Goal: Information Seeking & Learning: Learn about a topic

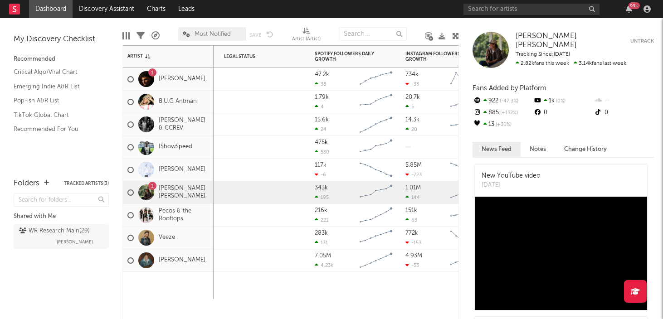
click at [153, 186] on div "1" at bounding box center [152, 186] width 3 height 0
click at [34, 83] on link "Emerging Indie A&R List" at bounding box center [57, 87] width 86 height 10
click at [109, 14] on link "Discovery Assistant" at bounding box center [107, 9] width 68 height 18
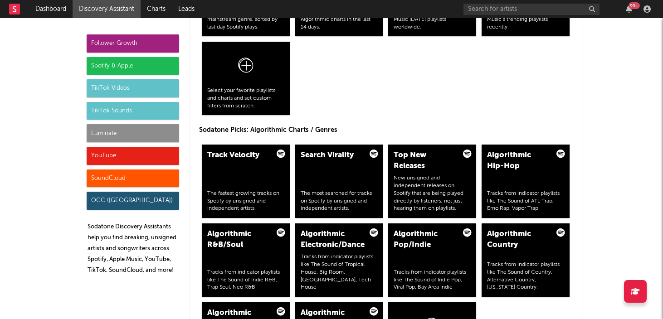
scroll to position [1036, 0]
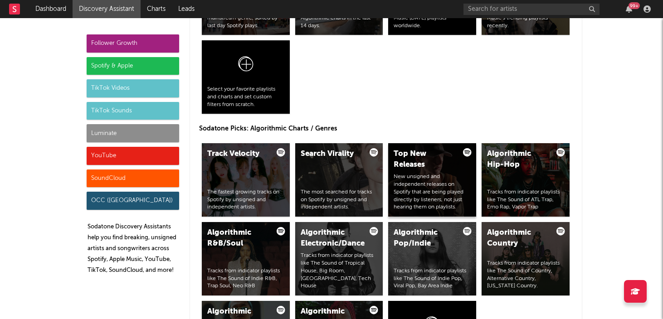
click at [418, 161] on div "Top New Releases" at bounding box center [424, 160] width 62 height 22
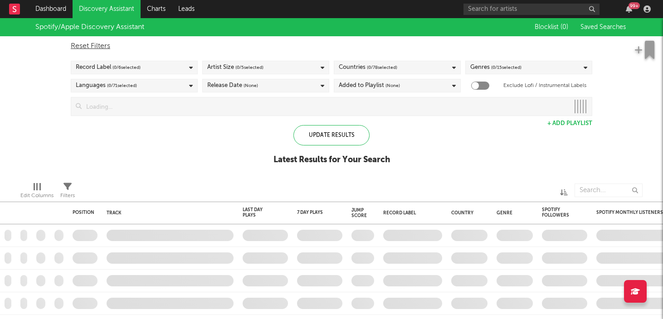
checkbox input "true"
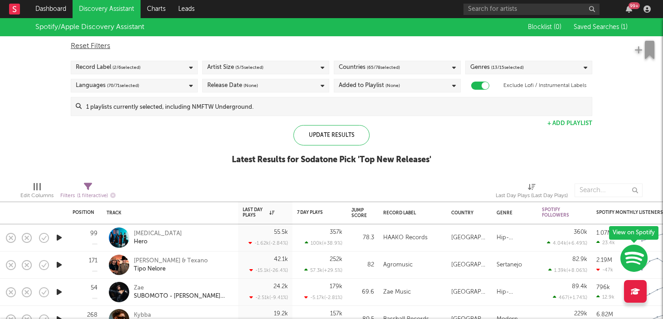
click at [18, 10] on rect at bounding box center [14, 9] width 11 height 11
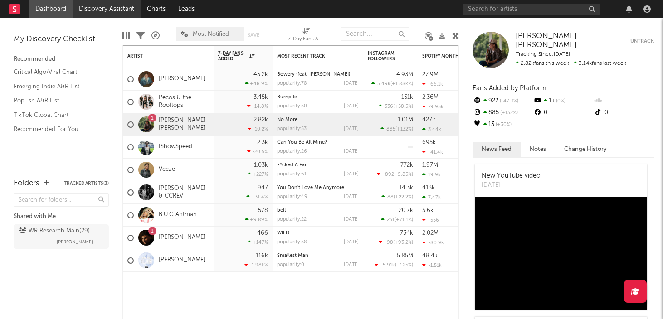
click at [120, 9] on link "Discovery Assistant" at bounding box center [107, 9] width 68 height 18
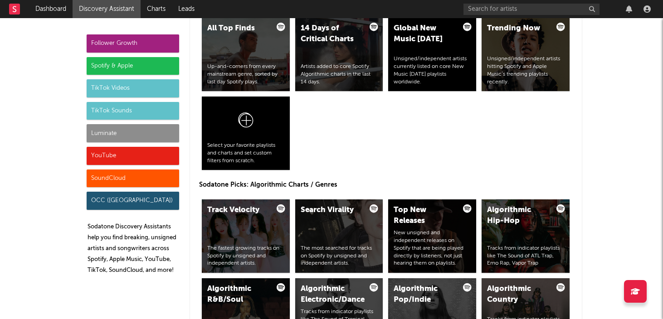
scroll to position [980, 0]
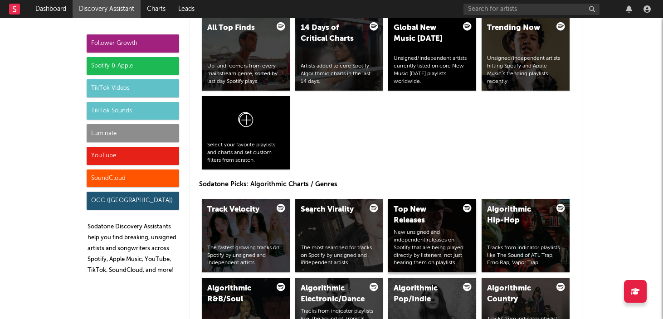
click at [413, 214] on div "Top New Releases" at bounding box center [424, 215] width 62 height 22
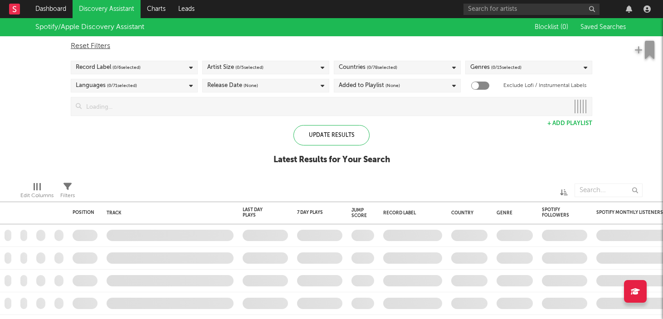
checkbox input "true"
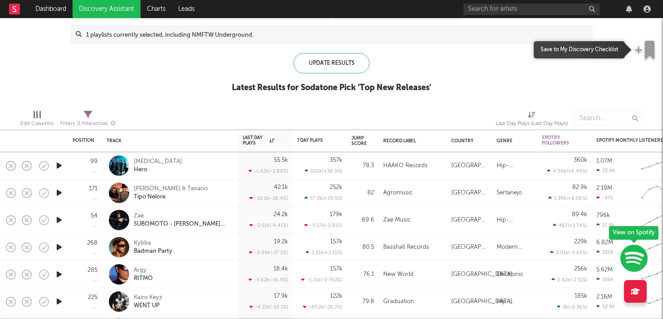
click at [637, 50] on icon "button" at bounding box center [638, 49] width 8 height 9
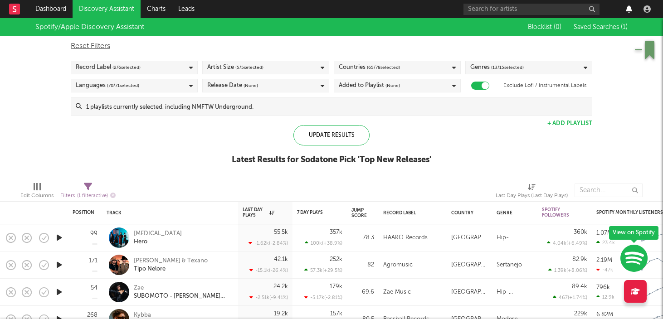
click at [628, 10] on icon "button" at bounding box center [628, 8] width 6 height 7
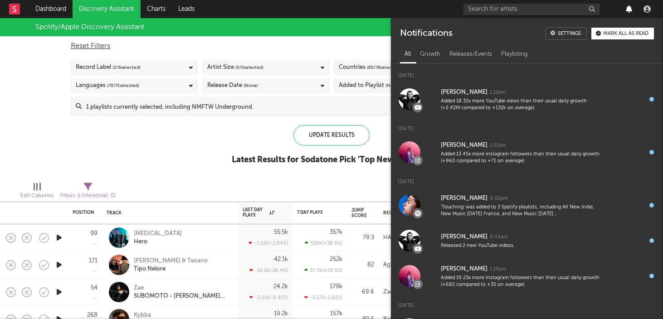
click at [628, 10] on icon "button" at bounding box center [628, 8] width 6 height 7
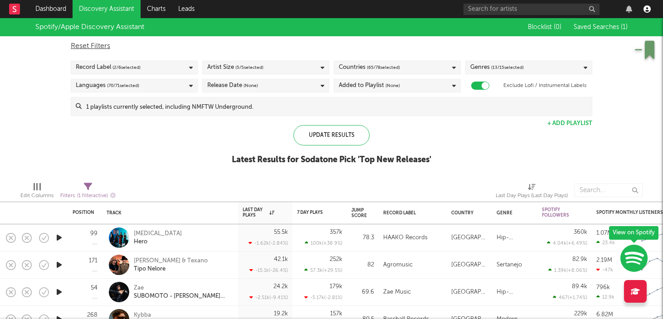
click at [644, 9] on icon "button" at bounding box center [646, 8] width 7 height 7
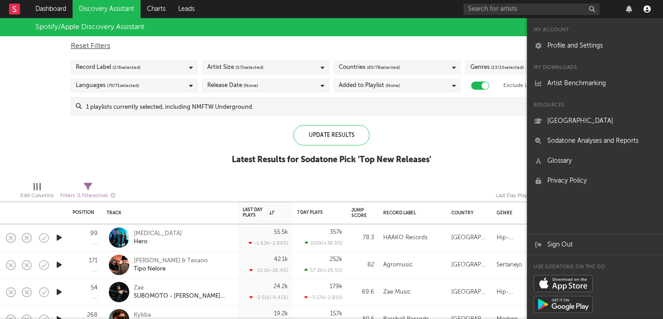
click at [644, 9] on icon "button" at bounding box center [646, 8] width 7 height 7
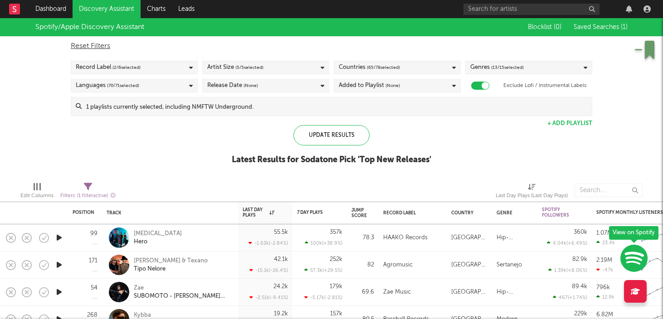
click at [429, 69] on div "Countries ( 65 / 78 selected)" at bounding box center [397, 68] width 127 height 14
click at [485, 161] on div "Spotify/Apple Discovery Assistant Blocklist ( 0 ) Saved Searches ( 1 ) Reset Fi…" at bounding box center [331, 96] width 663 height 156
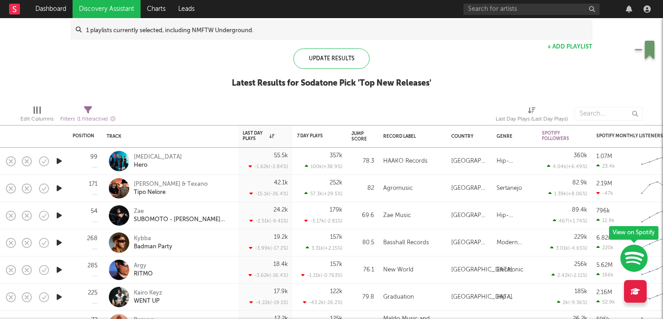
click at [631, 257] on icon "button" at bounding box center [633, 258] width 27 height 28
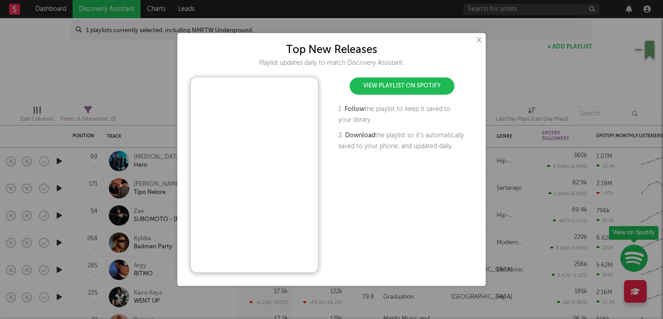
click at [480, 40] on button "×" at bounding box center [478, 40] width 10 height 10
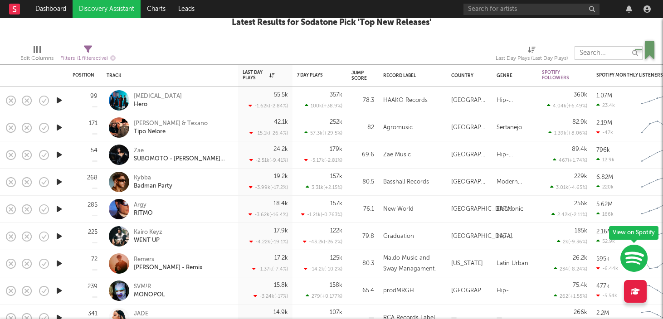
click at [590, 56] on input "text" at bounding box center [608, 53] width 68 height 14
click at [599, 56] on input "text" at bounding box center [608, 53] width 68 height 14
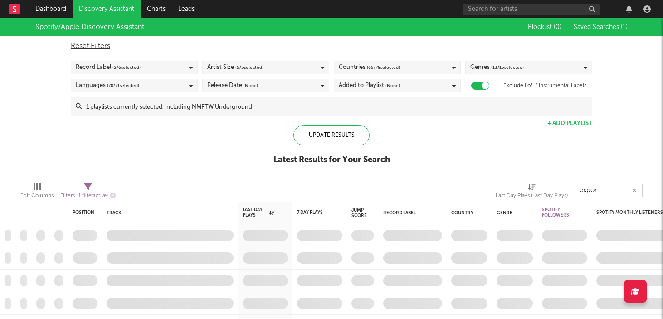
type input "export"
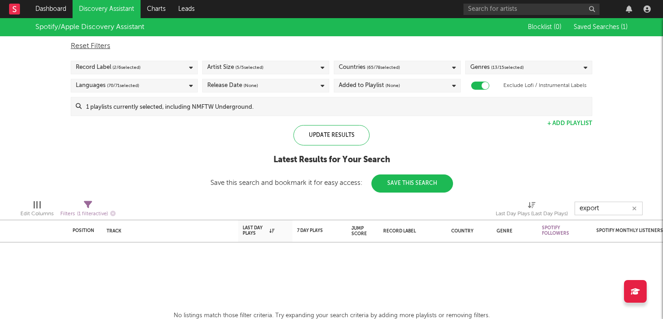
click at [634, 207] on icon "button" at bounding box center [634, 209] width 5 height 6
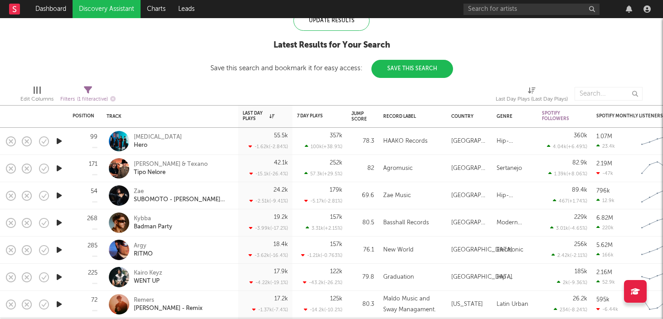
click at [418, 76] on button "Save This Search" at bounding box center [412, 69] width 82 height 18
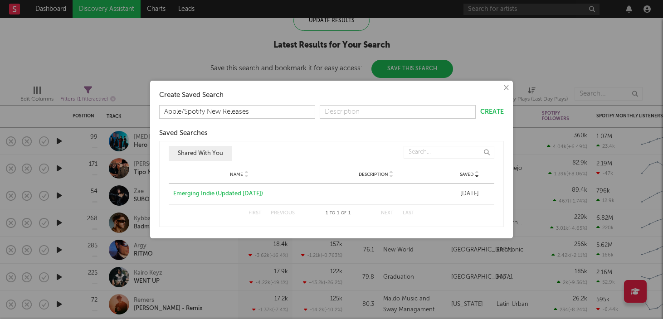
drag, startPoint x: 268, startPoint y: 114, endPoint x: 146, endPoint y: 109, distance: 122.0
click at [146, 109] on div "× Create Saved Search Apple/Spotify New Releases Create Saved Searches Saved Na…" at bounding box center [331, 159] width 663 height 319
type input "Apple/Spotify New Releases"
click at [374, 108] on input "text" at bounding box center [398, 112] width 156 height 14
paste input "Apple/Spotify New Releases"
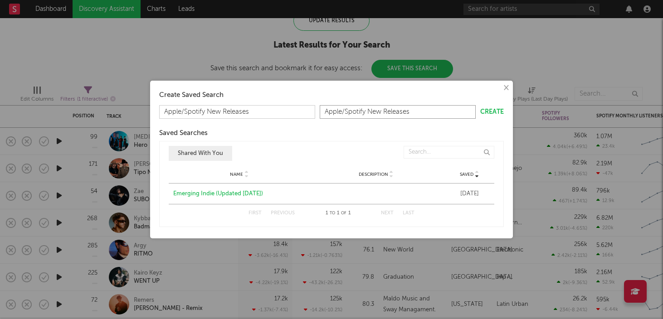
click at [494, 114] on button "Create" at bounding box center [492, 112] width 24 height 6
type input "Apple/Spotify New Releases"
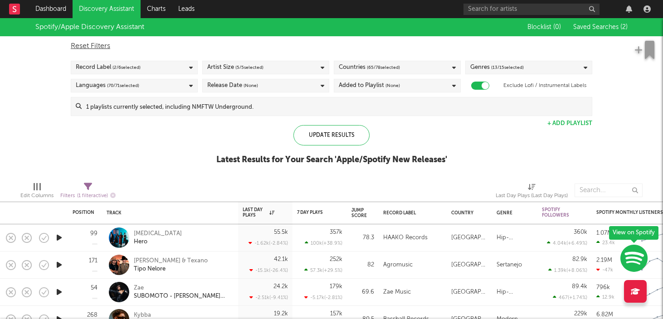
click at [617, 29] on span "Saved Searches ( 2 )" at bounding box center [600, 27] width 54 height 6
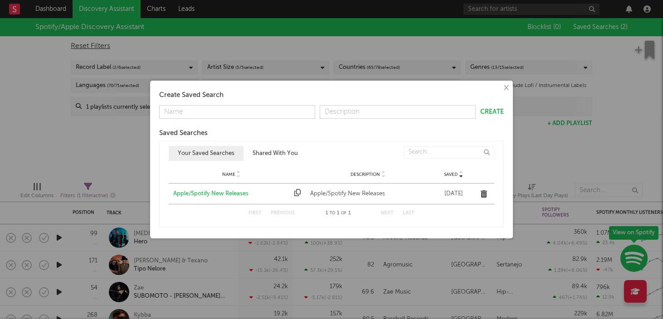
click at [298, 194] on icon "button" at bounding box center [297, 192] width 6 height 7
click at [506, 87] on button "×" at bounding box center [505, 88] width 10 height 10
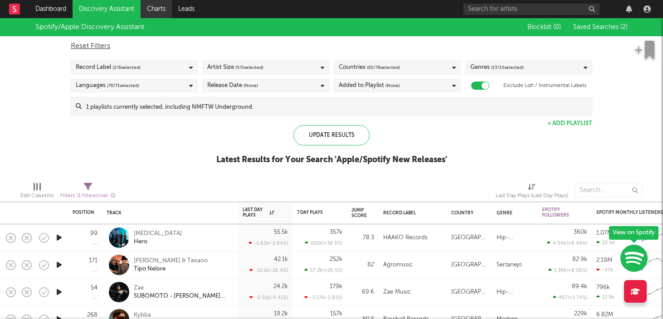
click at [150, 9] on link "Charts" at bounding box center [155, 9] width 31 height 18
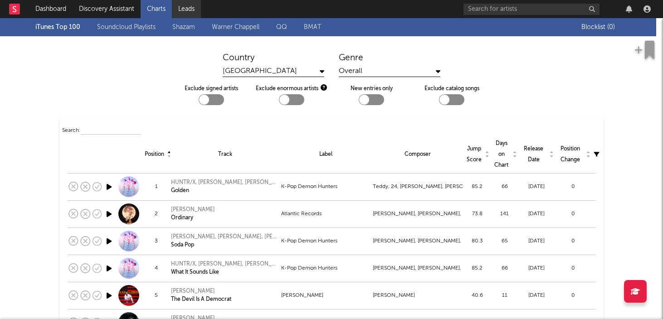
click at [186, 10] on link "Leads" at bounding box center [186, 9] width 29 height 18
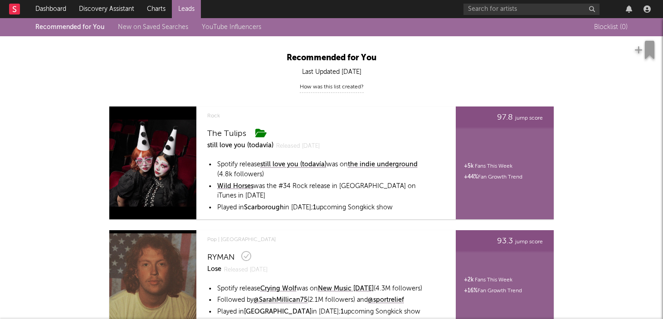
click at [50, 9] on link "Dashboard" at bounding box center [51, 9] width 44 height 18
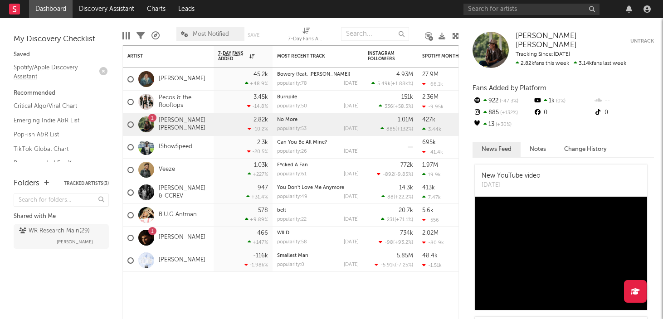
click at [33, 68] on link "Spotify/Apple Discovery Assistant" at bounding box center [57, 72] width 86 height 19
click at [42, 8] on link "Dashboard" at bounding box center [51, 9] width 44 height 18
click at [37, 145] on link "TikTok Global Chart" at bounding box center [57, 149] width 86 height 10
click at [30, 77] on link "Spotify/Apple Discovery Assistant" at bounding box center [57, 72] width 86 height 19
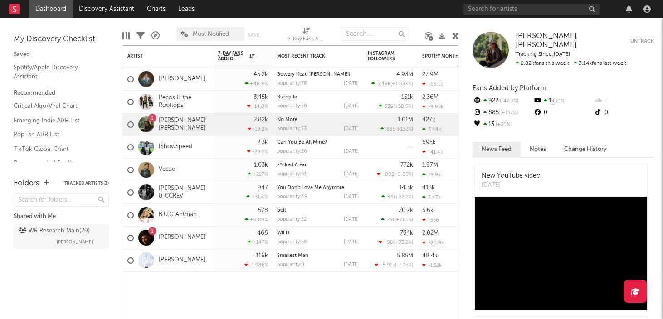
click at [33, 118] on link "Emerging Indie A&R List" at bounding box center [57, 121] width 86 height 10
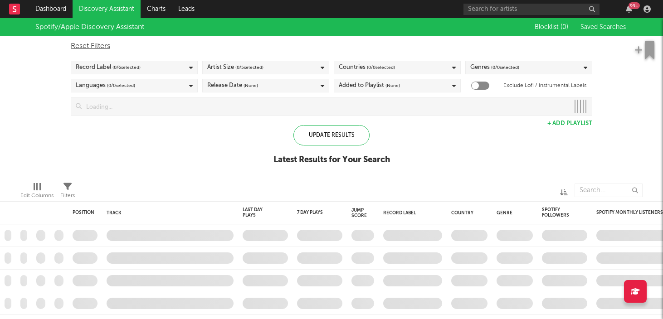
checkbox input "true"
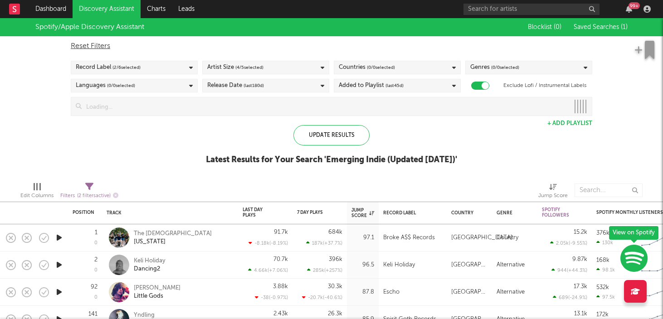
click at [98, 8] on link "Discovery Assistant" at bounding box center [107, 9] width 68 height 18
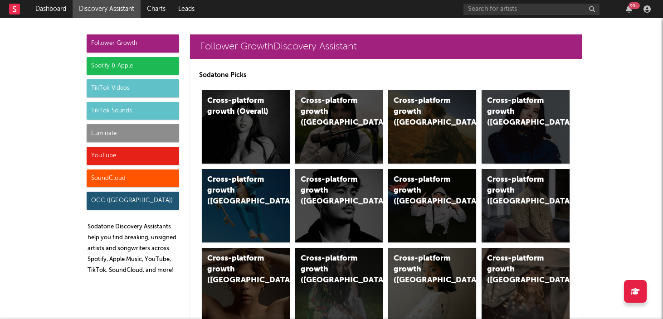
click at [109, 40] on div "Follower Growth" at bounding box center [133, 43] width 92 height 18
click at [422, 108] on div "Cross-platform growth (US)" at bounding box center [424, 112] width 62 height 33
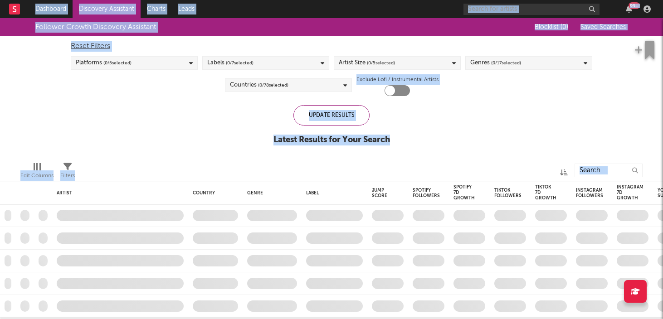
checkbox input "true"
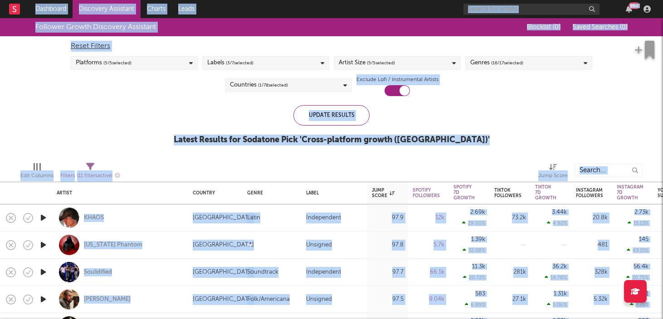
click at [98, 9] on link "Discovery Assistant" at bounding box center [107, 9] width 68 height 18
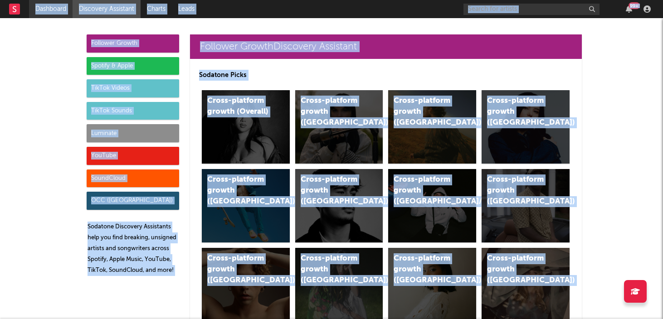
click at [51, 10] on link "Dashboard" at bounding box center [51, 9] width 44 height 18
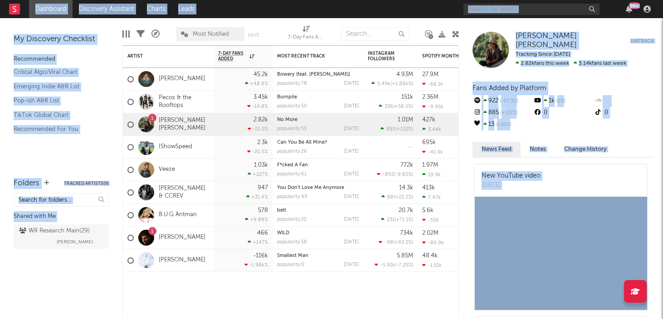
click at [456, 34] on icon at bounding box center [455, 34] width 7 height 7
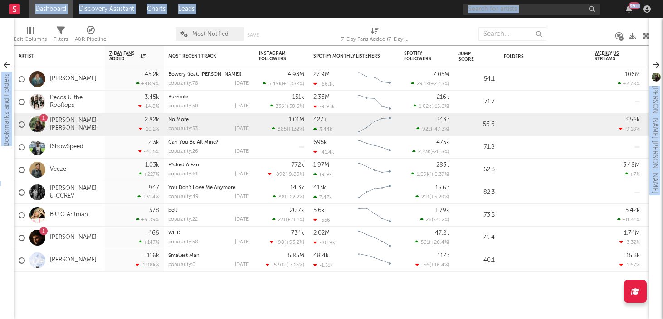
click at [635, 8] on div "99 +" at bounding box center [633, 5] width 11 height 7
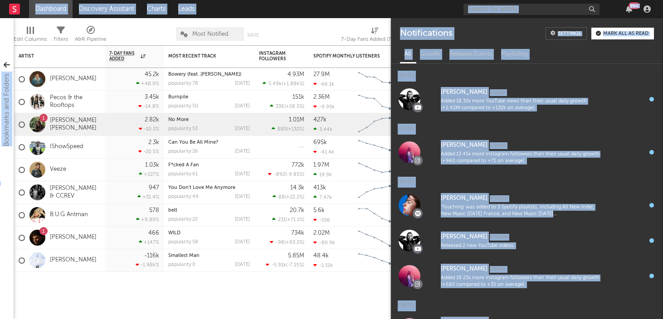
click at [635, 8] on div "99 +" at bounding box center [633, 5] width 11 height 7
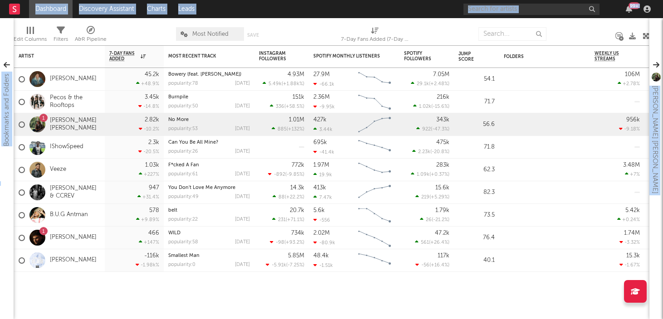
click at [633, 8] on div "99 +" at bounding box center [633, 5] width 11 height 7
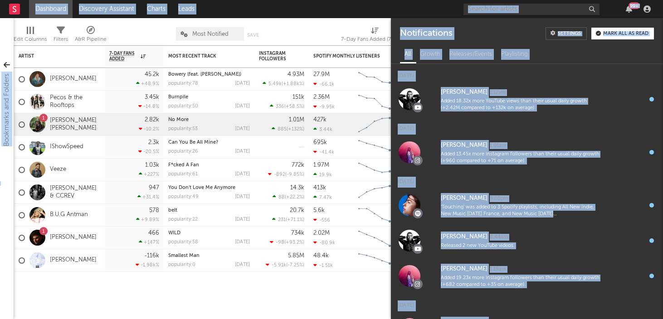
click at [620, 33] on div "Mark all as read" at bounding box center [625, 33] width 45 height 5
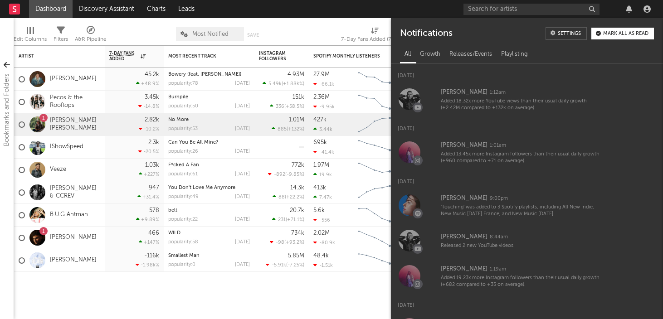
click at [610, 11] on div at bounding box center [558, 9] width 190 height 18
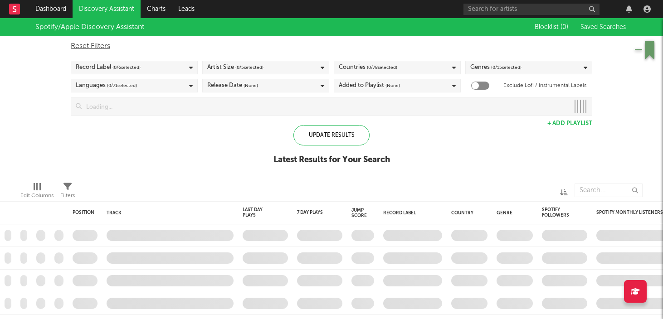
checkbox input "true"
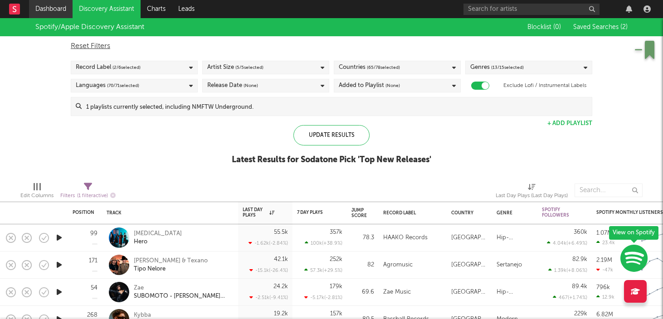
click at [49, 7] on link "Dashboard" at bounding box center [51, 9] width 44 height 18
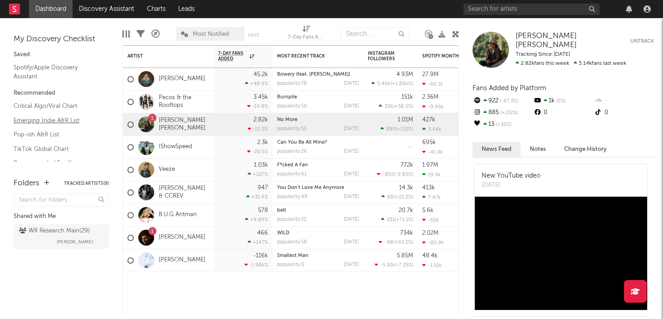
click at [43, 120] on link "Emerging Indie A&R List" at bounding box center [57, 121] width 86 height 10
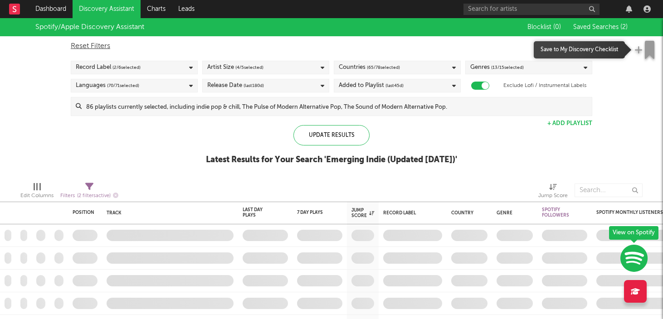
checkbox input "true"
click at [637, 49] on icon "button" at bounding box center [638, 49] width 8 height 9
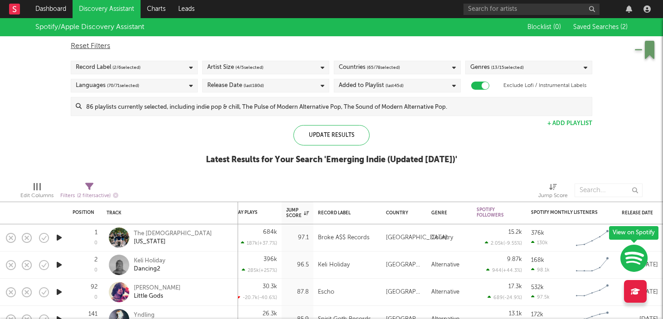
click at [152, 152] on div "Spotify/Apple Discovery Assistant Blocklist ( 0 ) Saved Searches ( 2 ) Reset Fi…" at bounding box center [331, 96] width 663 height 156
click at [17, 6] on rect at bounding box center [14, 9] width 11 height 11
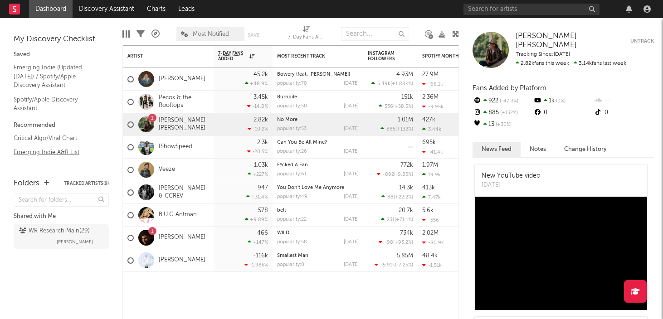
click at [51, 151] on link "Emerging Indie A&R List" at bounding box center [57, 152] width 86 height 10
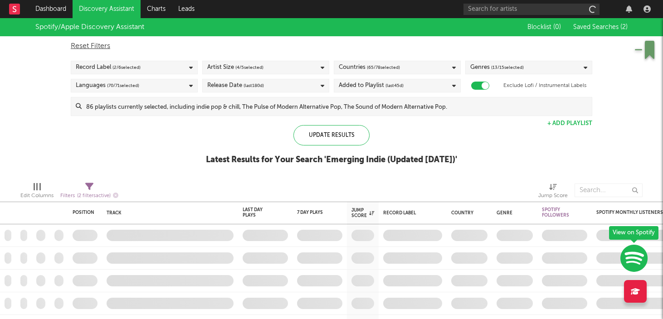
checkbox input "true"
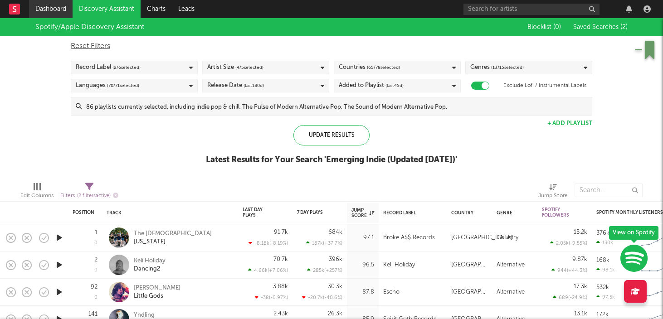
click at [37, 7] on link "Dashboard" at bounding box center [51, 9] width 44 height 18
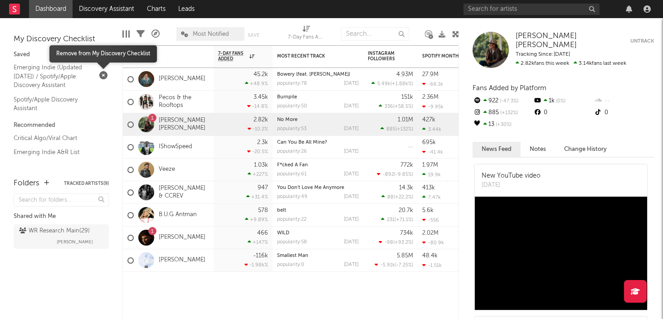
click at [102, 76] on icon "button" at bounding box center [103, 76] width 8 height 8
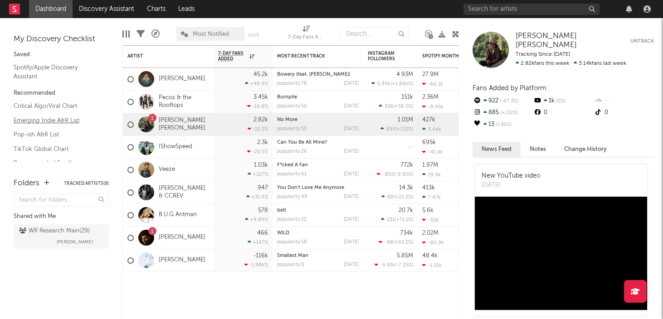
click at [34, 120] on link "Emerging Indie A&R List" at bounding box center [57, 121] width 86 height 10
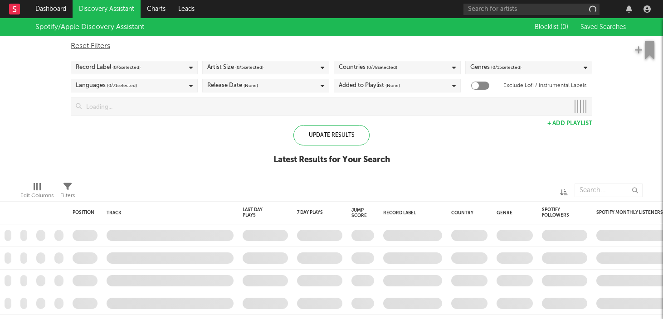
checkbox input "true"
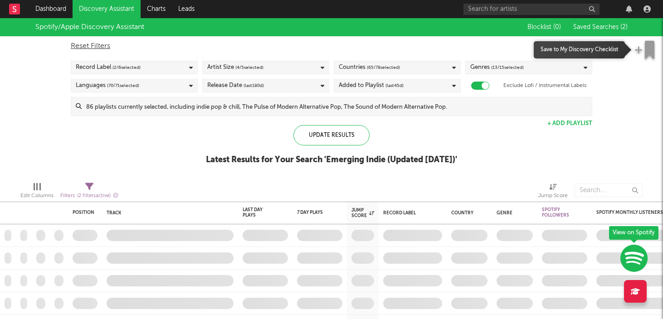
click at [645, 49] on icon "button" at bounding box center [649, 50] width 10 height 18
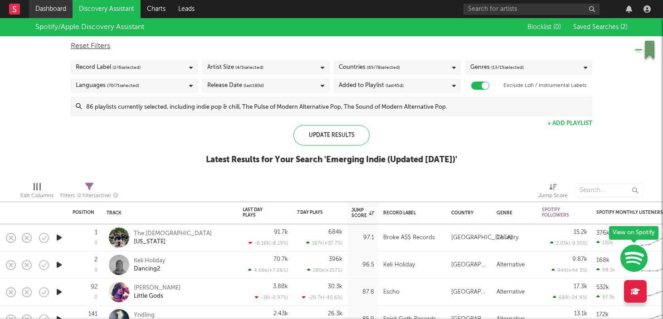
click at [42, 5] on link "Dashboard" at bounding box center [51, 9] width 44 height 18
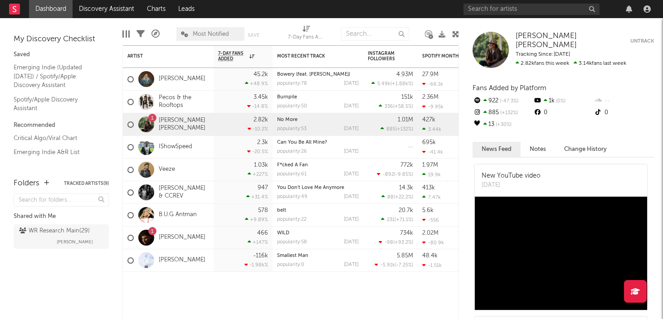
click at [455, 31] on icon at bounding box center [455, 34] width 7 height 7
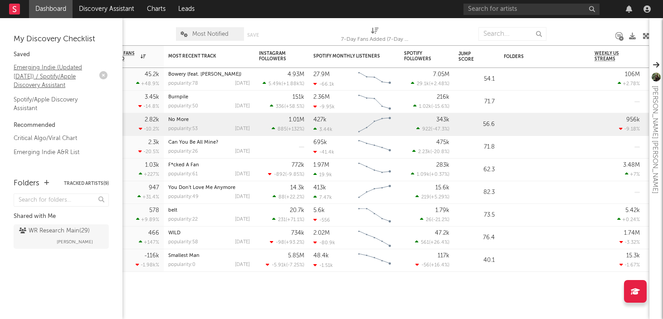
click at [31, 77] on link "Emerging Indie (Updated [DATE]) / Spotify/Apple Discovery Assistant" at bounding box center [57, 77] width 86 height 28
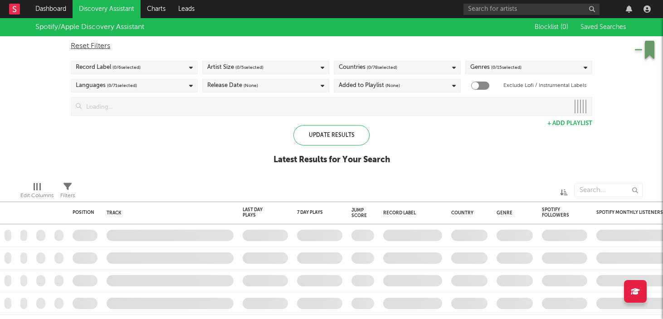
checkbox input "true"
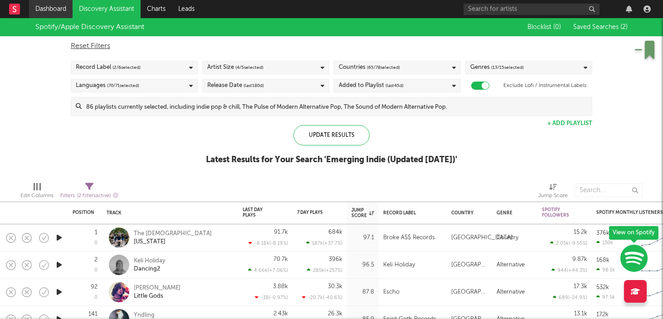
click at [56, 9] on link "Dashboard" at bounding box center [51, 9] width 44 height 18
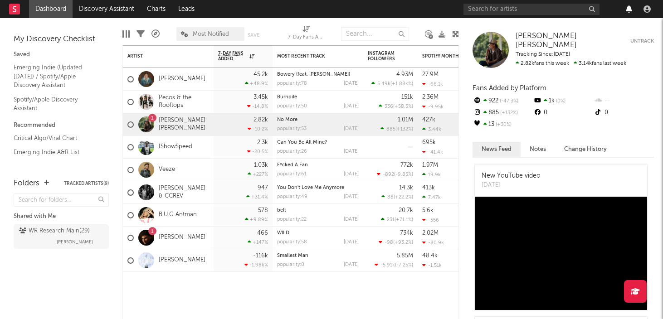
click at [629, 9] on icon "button" at bounding box center [628, 8] width 6 height 7
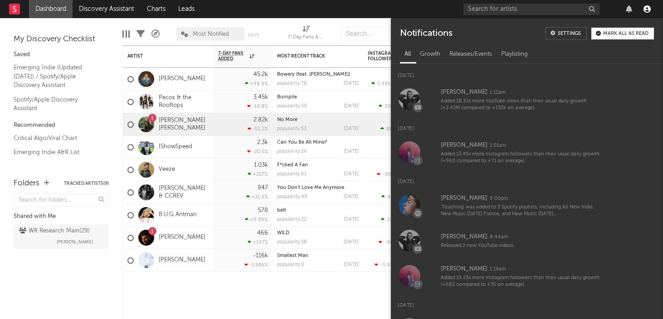
click at [645, 9] on icon "button" at bounding box center [646, 8] width 7 height 7
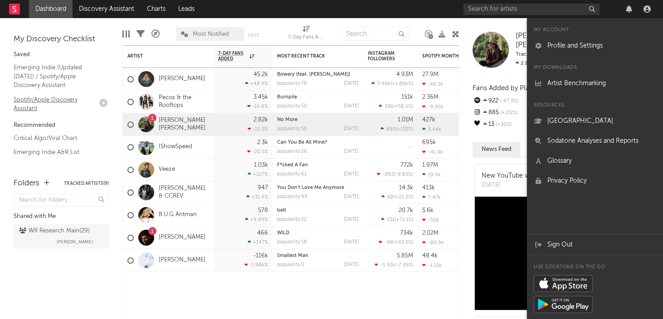
click at [44, 102] on link "Spotify/Apple Discovery Assistant" at bounding box center [57, 104] width 86 height 19
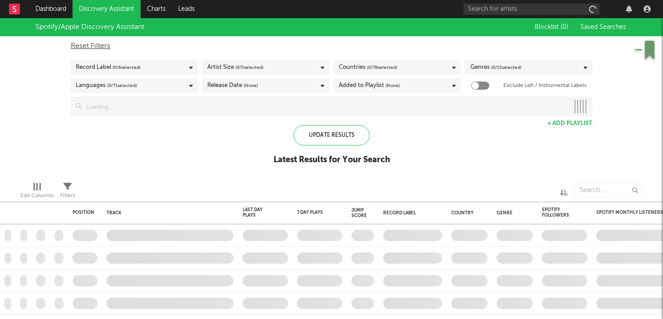
checkbox input "true"
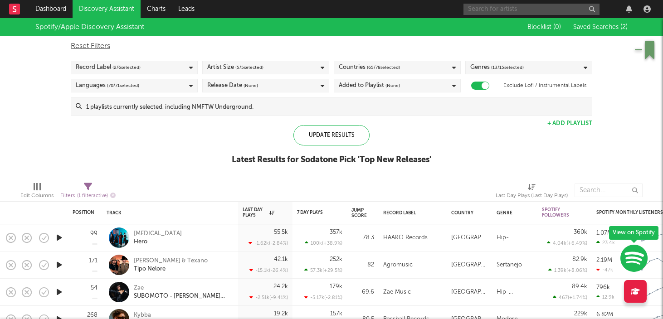
click at [591, 9] on input "text" at bounding box center [531, 9] width 136 height 11
click at [616, 7] on div at bounding box center [558, 9] width 190 height 18
click at [629, 9] on icon "button" at bounding box center [628, 8] width 6 height 7
click at [619, 10] on div at bounding box center [558, 9] width 190 height 18
click at [650, 12] on icon "button" at bounding box center [646, 8] width 7 height 7
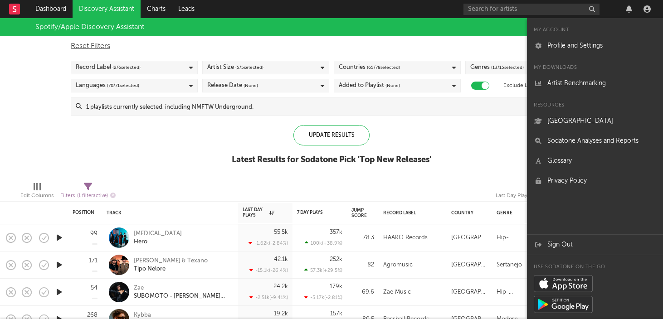
click at [50, 152] on div "Spotify/Apple Discovery Assistant Blocklist ( 0 ) Saved Searches ( 2 ) Reset Fi…" at bounding box center [331, 96] width 663 height 156
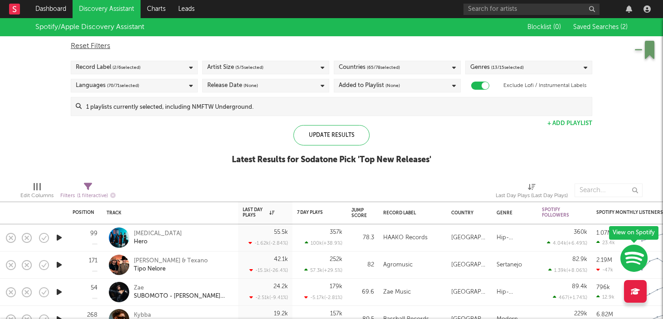
click at [16, 9] on rect at bounding box center [14, 9] width 11 height 11
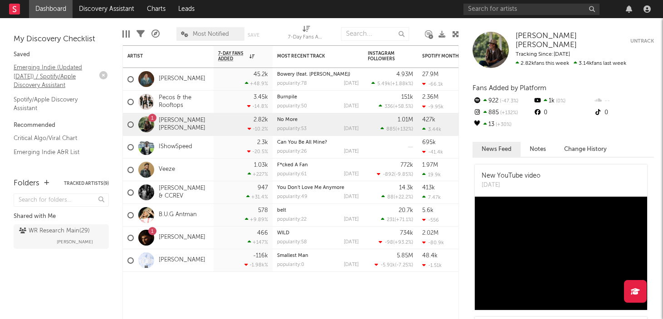
click at [38, 69] on link "Emerging Indie (Updated March 31) / Spotify/Apple Discovery Assistant" at bounding box center [57, 77] width 86 height 28
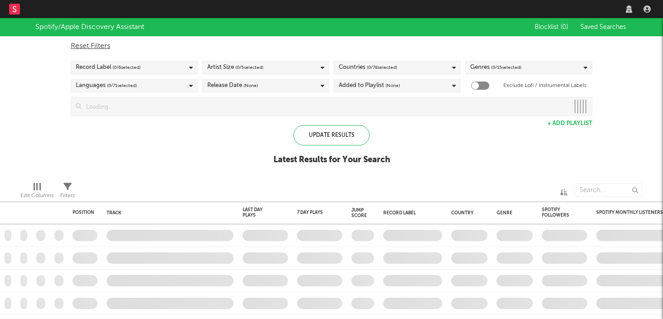
checkbox input "true"
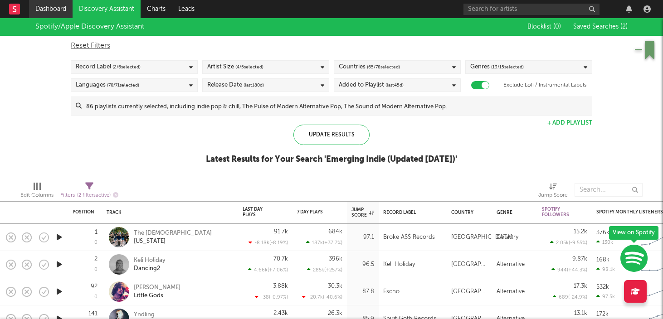
click at [53, 9] on link "Dashboard" at bounding box center [51, 9] width 44 height 18
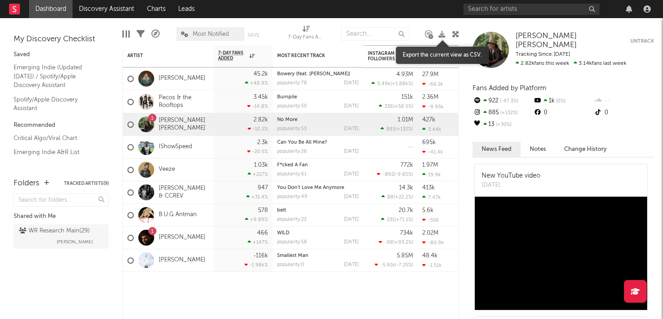
click at [442, 36] on icon at bounding box center [441, 34] width 7 height 7
click at [44, 154] on link "Emerging Indie A&R List" at bounding box center [57, 152] width 86 height 10
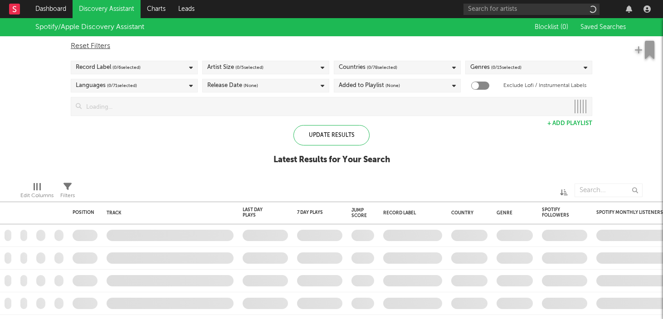
checkbox input "true"
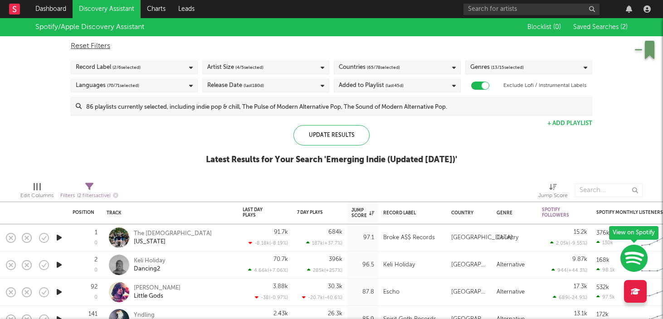
select select "-1"
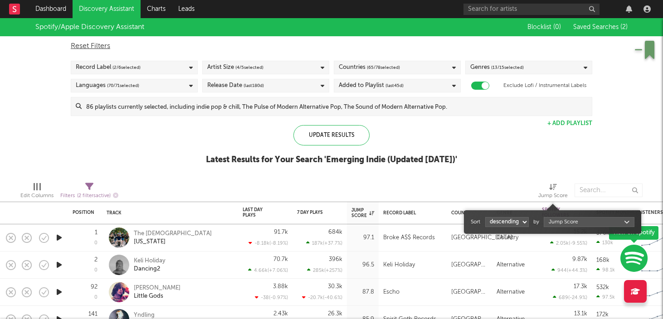
click at [552, 189] on icon at bounding box center [553, 187] width 8 height 7
click at [537, 155] on div "Spotify/Apple Discovery Assistant Blocklist ( 0 ) Saved Searches ( 2 ) Reset Fi…" at bounding box center [331, 96] width 663 height 156
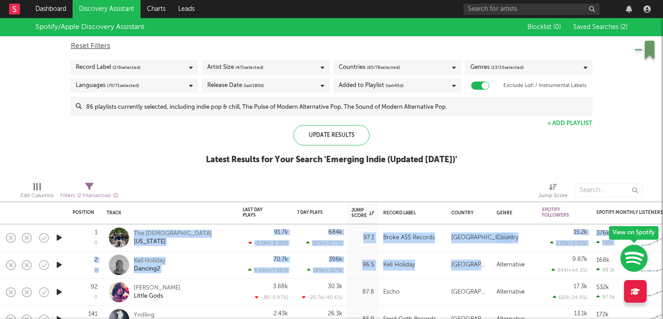
drag, startPoint x: 132, startPoint y: 228, endPoint x: 455, endPoint y: 274, distance: 326.8
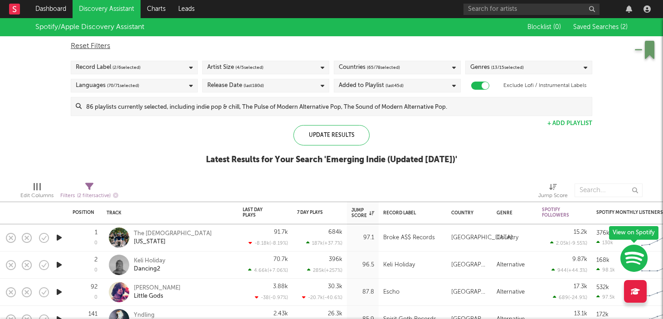
click at [144, 170] on div "Spotify/Apple Discovery Assistant Blocklist ( 0 ) Saved Searches ( 2 ) Reset Fi…" at bounding box center [331, 96] width 663 height 156
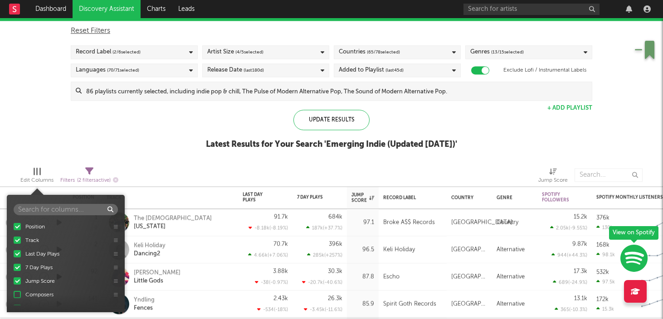
click at [38, 170] on div at bounding box center [37, 171] width 7 height 7
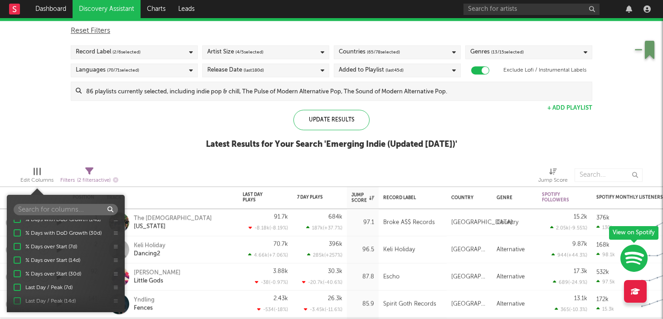
scroll to position [436, 0]
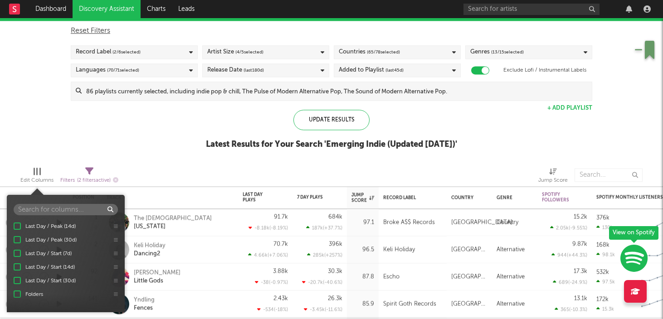
click at [137, 157] on div "Spotify/Apple Discovery Assistant Blocklist ( 0 ) Saved Searches ( 2 ) Reset Fi…" at bounding box center [331, 81] width 663 height 156
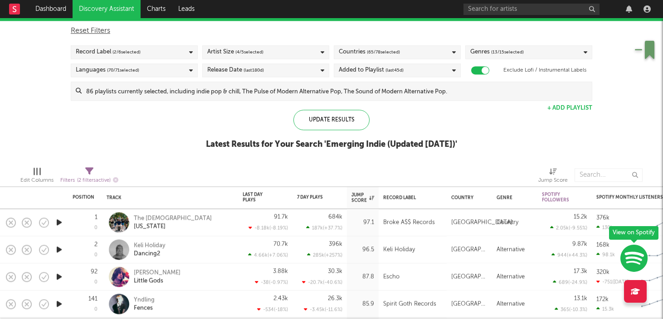
click at [638, 293] on icon at bounding box center [634, 291] width 9 height 7
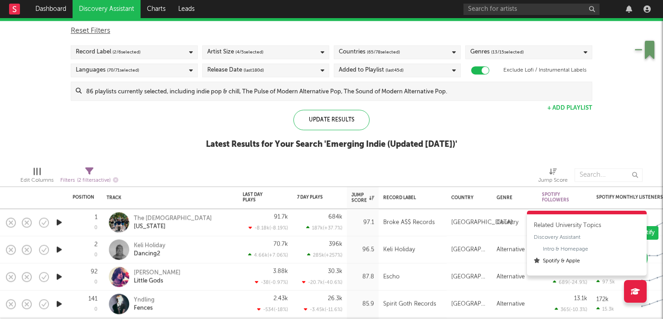
click at [567, 261] on div "Spotify & Apple" at bounding box center [560, 261] width 37 height 8
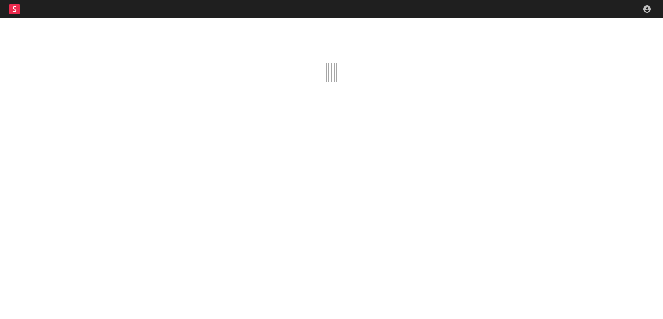
scroll to position [5250, 0]
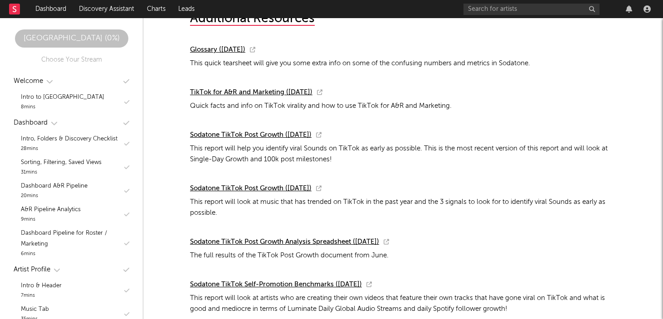
scroll to position [10585, 0]
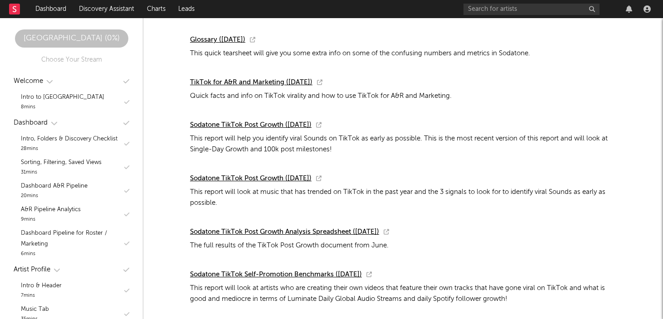
click at [67, 38] on div "Sodatone University ( 0 %)" at bounding box center [71, 38] width 113 height 11
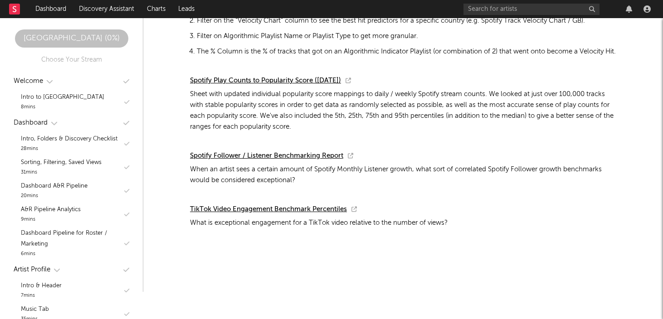
scroll to position [11365, 0]
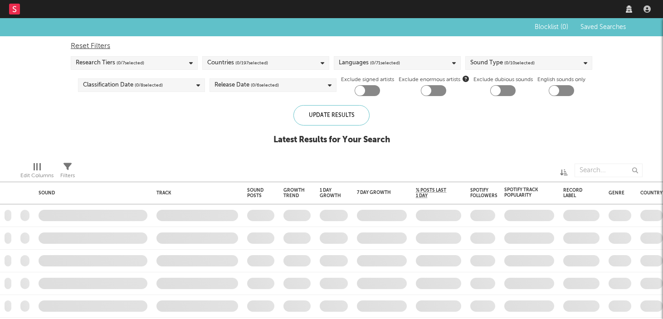
checkbox input "true"
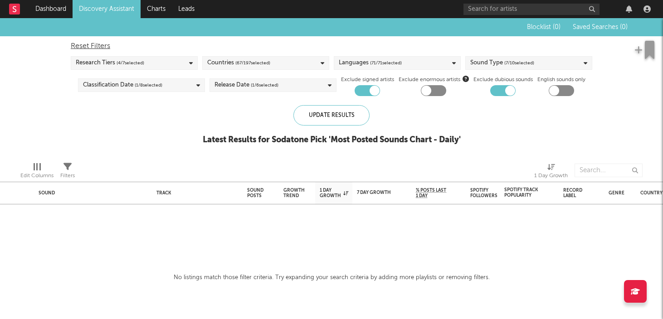
click at [97, 12] on link "Discovery Assistant" at bounding box center [107, 9] width 68 height 18
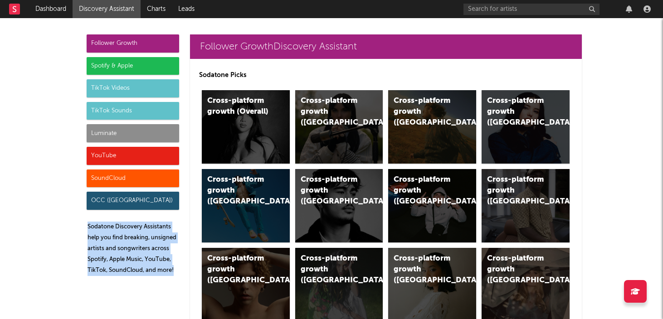
drag, startPoint x: 89, startPoint y: 226, endPoint x: 174, endPoint y: 269, distance: 95.9
click at [174, 269] on p "Sodatone Discovery Assistants help you find breaking, unsigned artists and song…" at bounding box center [133, 249] width 92 height 54
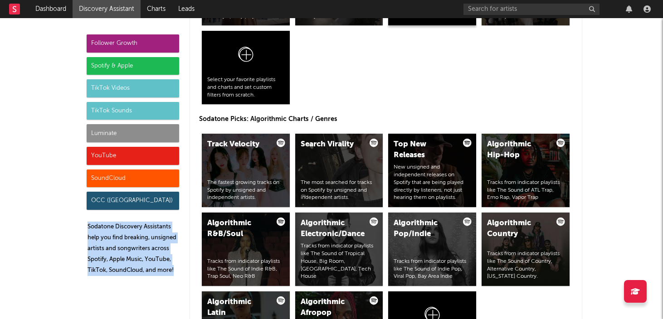
scroll to position [1046, 0]
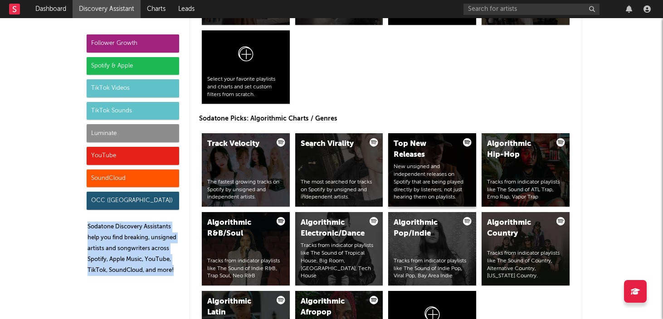
click at [422, 173] on div "New unsigned and independent releases on Spotify that are being played directly…" at bounding box center [431, 182] width 77 height 38
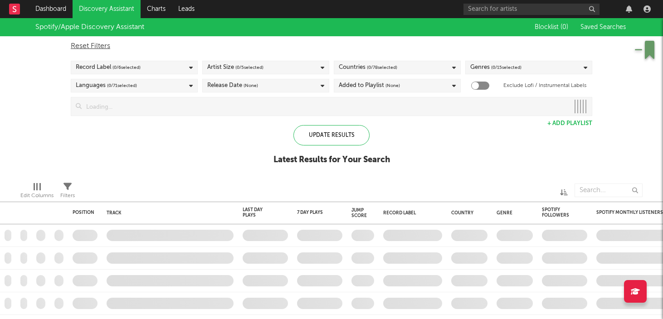
checkbox input "true"
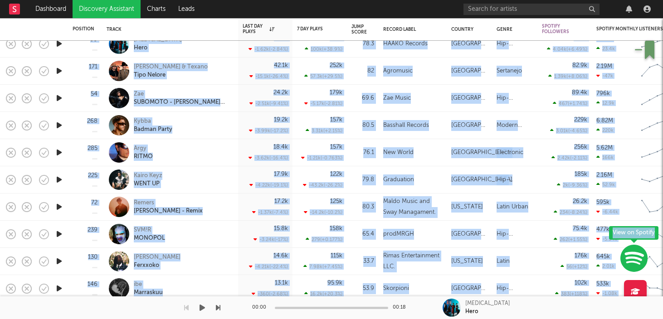
drag, startPoint x: 78, startPoint y: 155, endPoint x: 176, endPoint y: 303, distance: 177.0
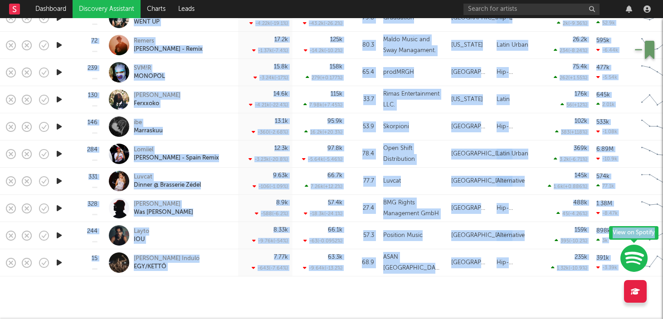
scroll to position [324, 0]
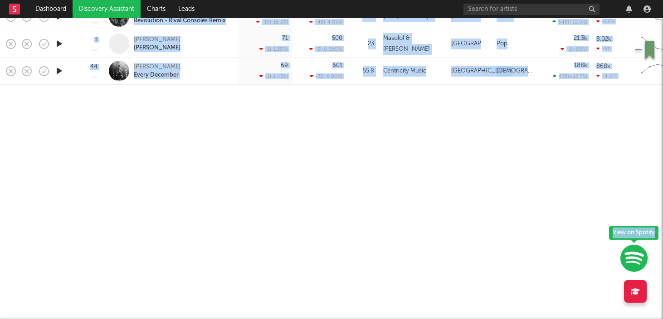
copy div "99 Mili Hero 55.5k -1.62k ( -2.84 % ) 357k 100k ( +38.9 % ) 78.3 HAAKO Records …"
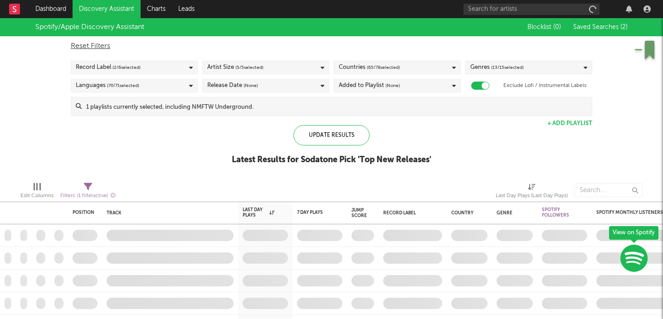
checkbox input "true"
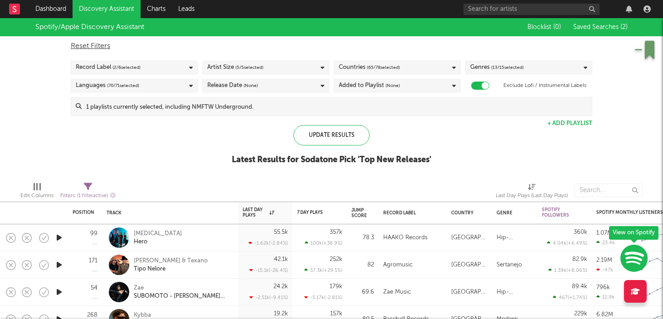
click at [46, 29] on div "Spotify/Apple Discovery Assistant" at bounding box center [89, 27] width 109 height 11
click at [110, 27] on div "Spotify/Apple Discovery Assistant" at bounding box center [89, 27] width 109 height 11
click at [124, 25] on div "Spotify/Apple Discovery Assistant" at bounding box center [89, 27] width 109 height 11
click at [619, 27] on span "Saved Searches ( 2 )" at bounding box center [600, 27] width 54 height 6
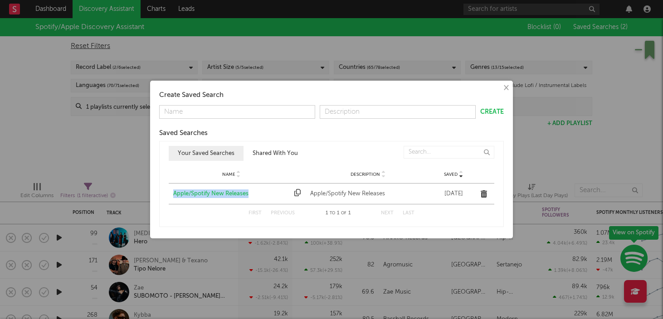
click at [224, 195] on div "Apple/Spotify New Releases" at bounding box center [231, 193] width 116 height 9
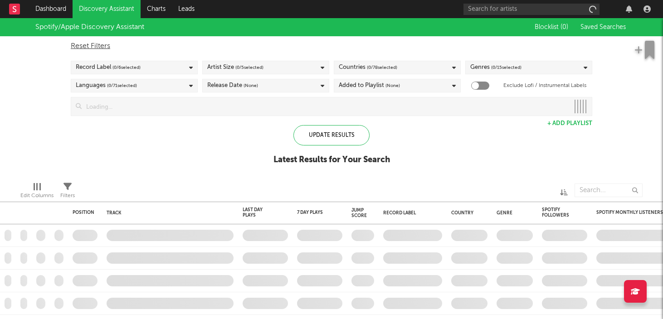
checkbox input "true"
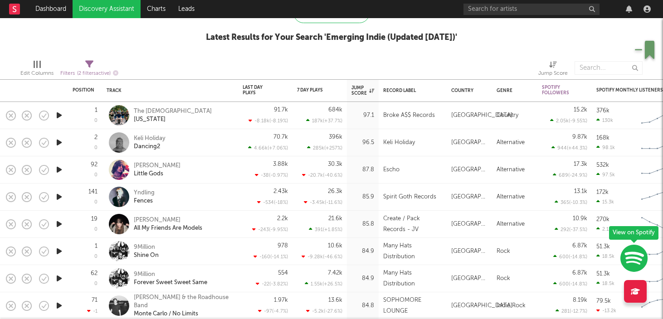
click at [102, 14] on link "Discovery Assistant" at bounding box center [107, 9] width 68 height 18
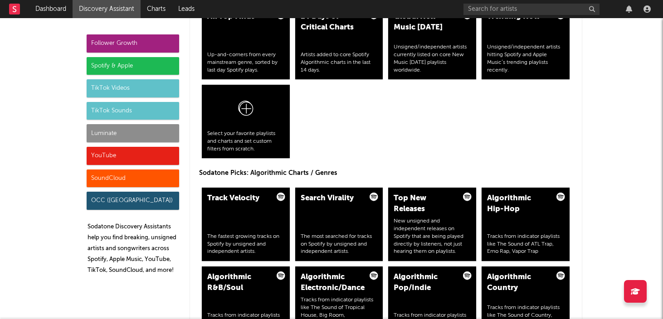
scroll to position [991, 0]
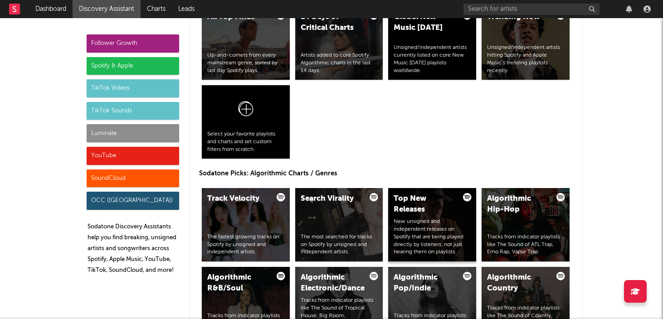
click at [408, 201] on div "Top New Releases" at bounding box center [424, 205] width 62 height 22
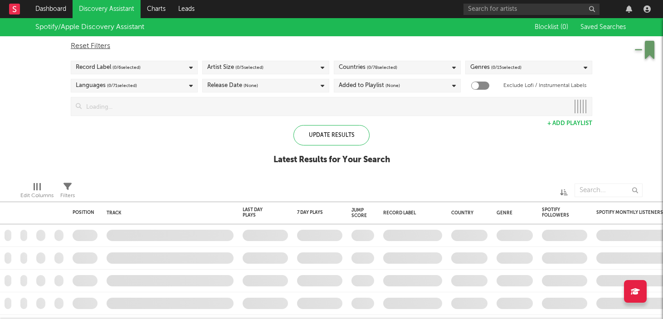
checkbox input "true"
